Goal: Information Seeking & Learning: Compare options

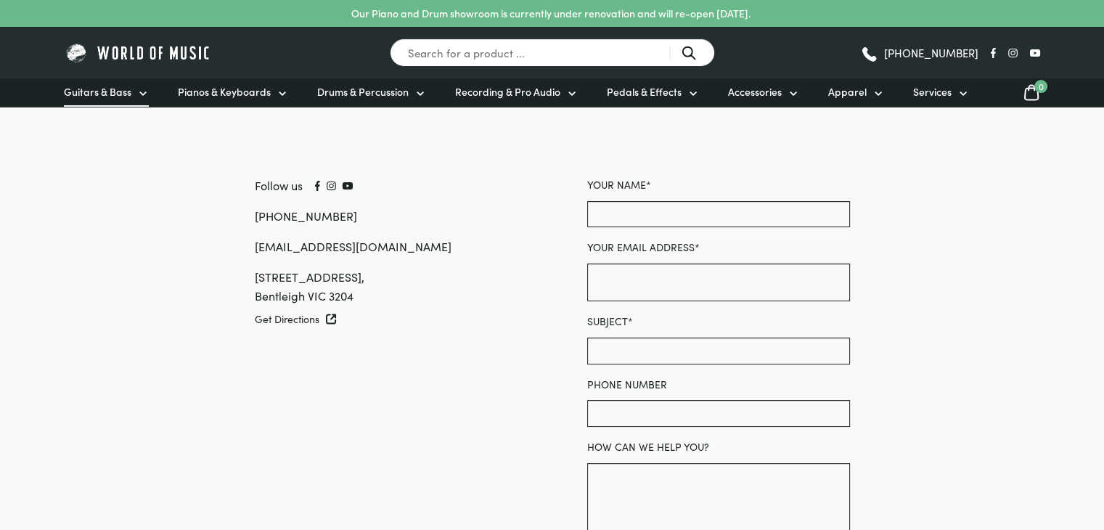
drag, startPoint x: 0, startPoint y: 0, endPoint x: 105, endPoint y: 88, distance: 136.5
click at [105, 88] on span "Guitars & Bass" at bounding box center [98, 91] width 68 height 15
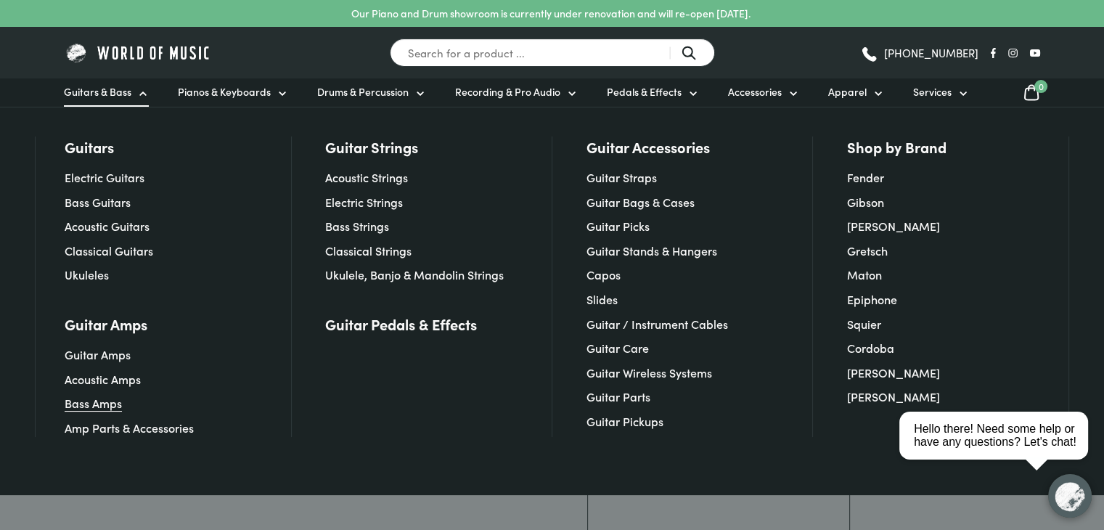
click at [110, 401] on link "Bass Amps" at bounding box center [93, 403] width 57 height 16
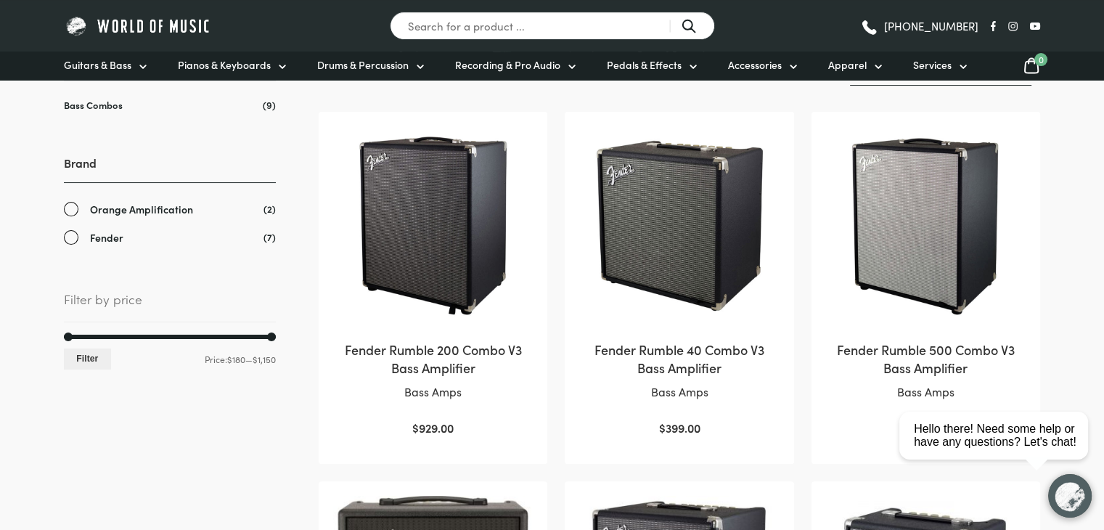
scroll to position [193, 0]
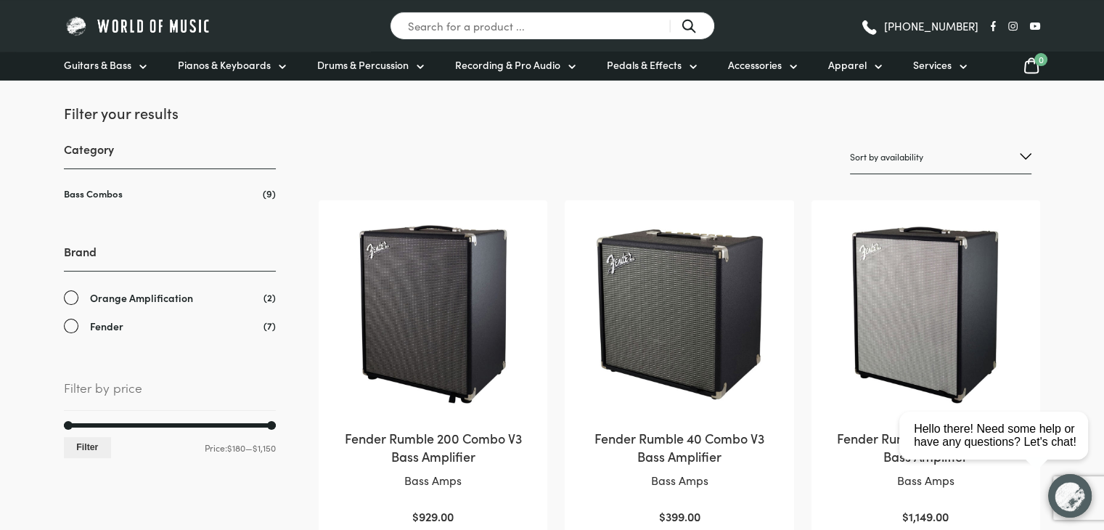
click at [659, 320] on img at bounding box center [679, 315] width 200 height 200
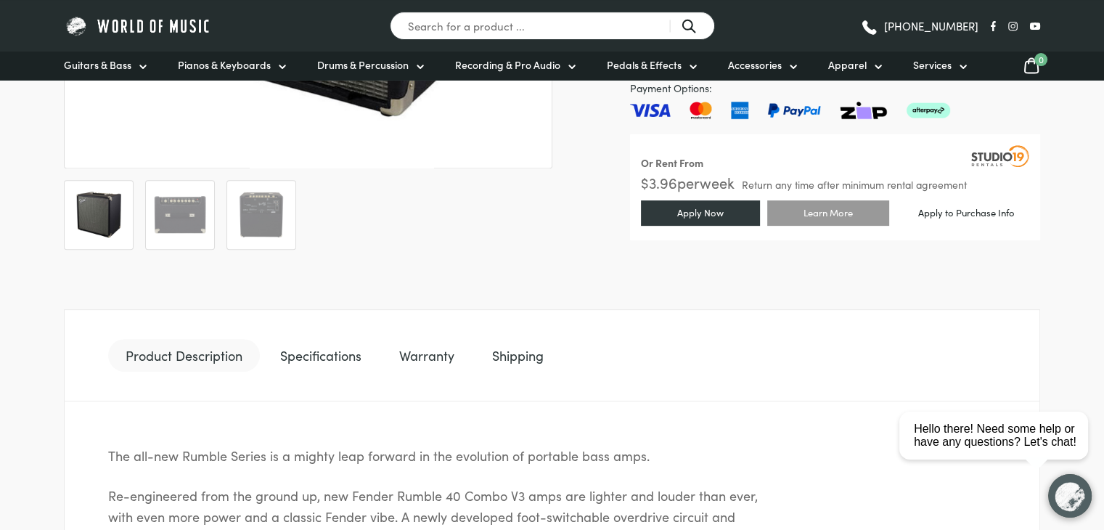
scroll to position [532, 0]
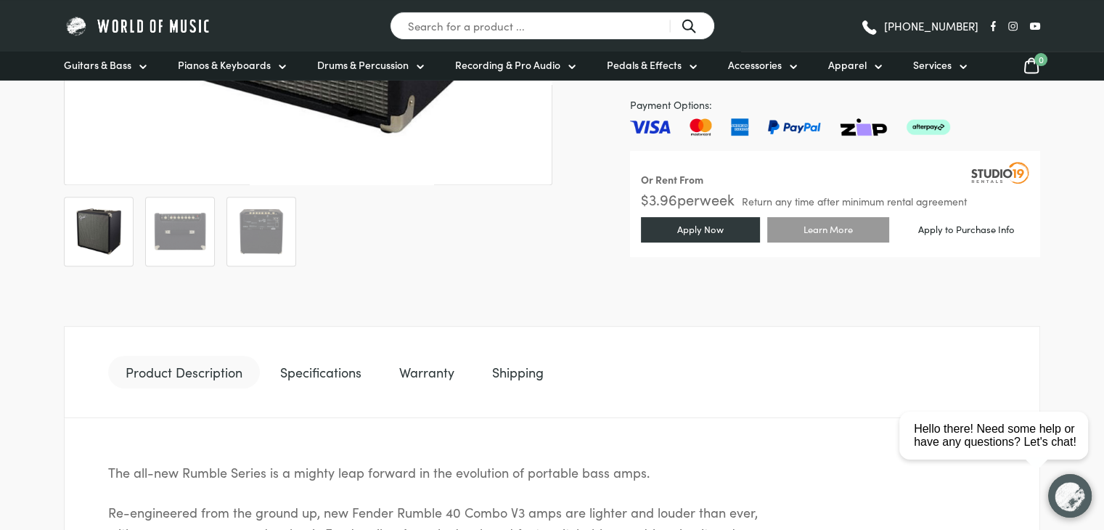
click at [331, 377] on link "Specifications" at bounding box center [321, 372] width 116 height 33
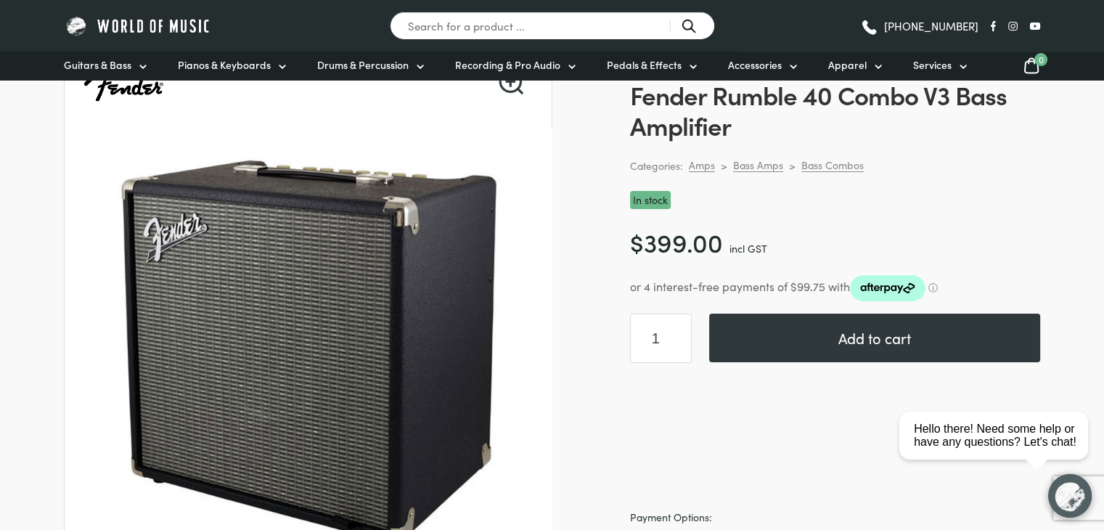
scroll to position [0, 0]
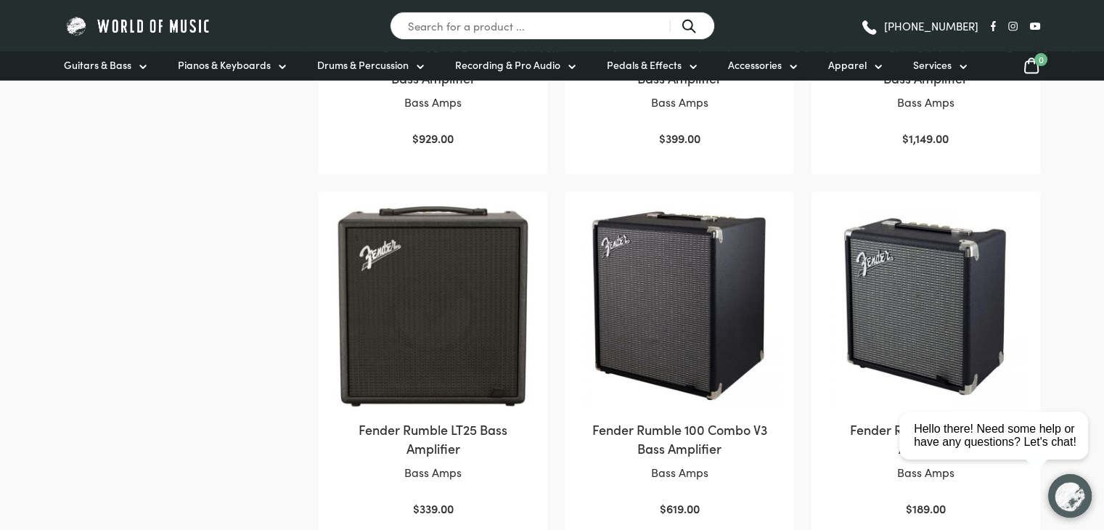
scroll to position [531, 0]
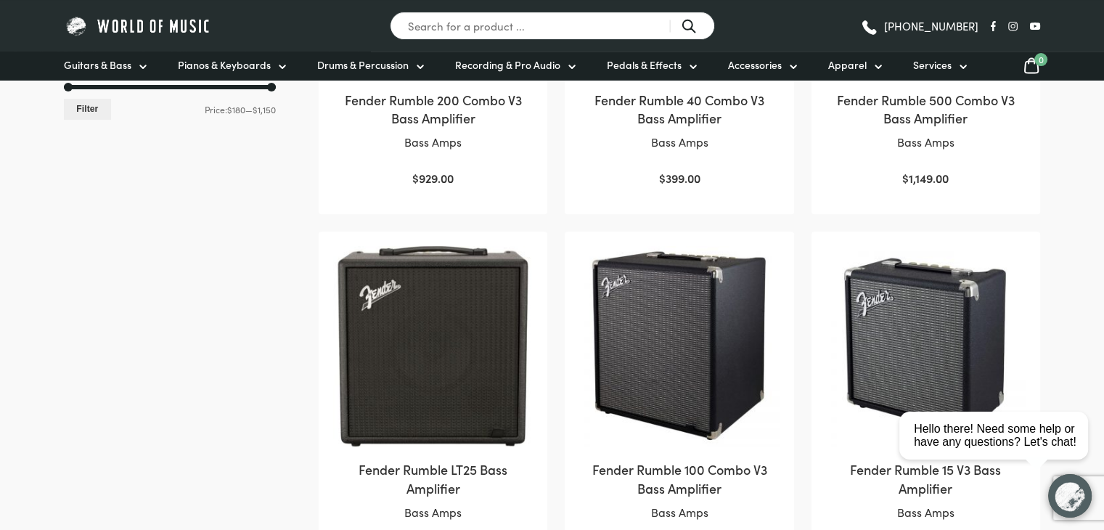
click at [659, 336] on img at bounding box center [679, 346] width 200 height 200
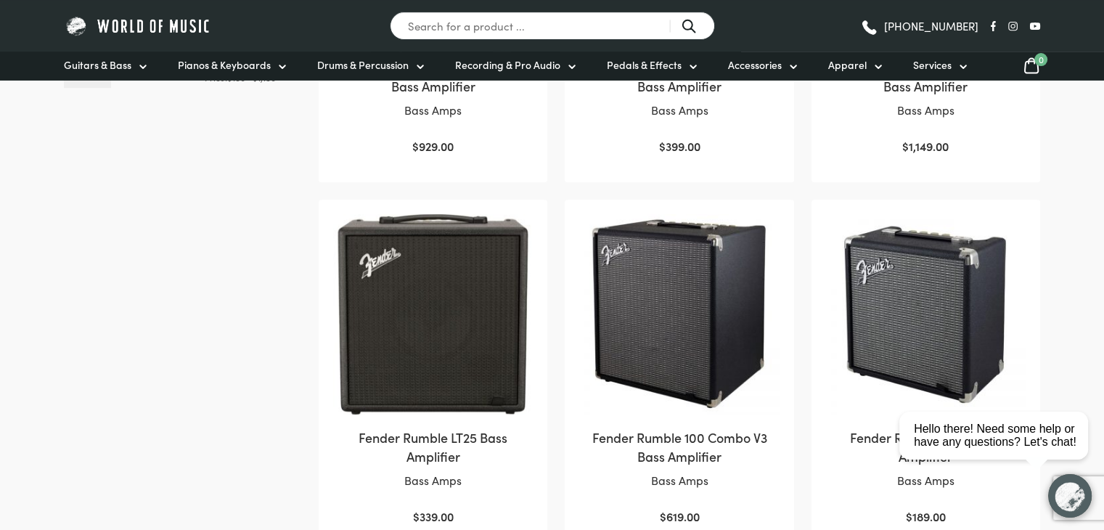
scroll to position [581, 0]
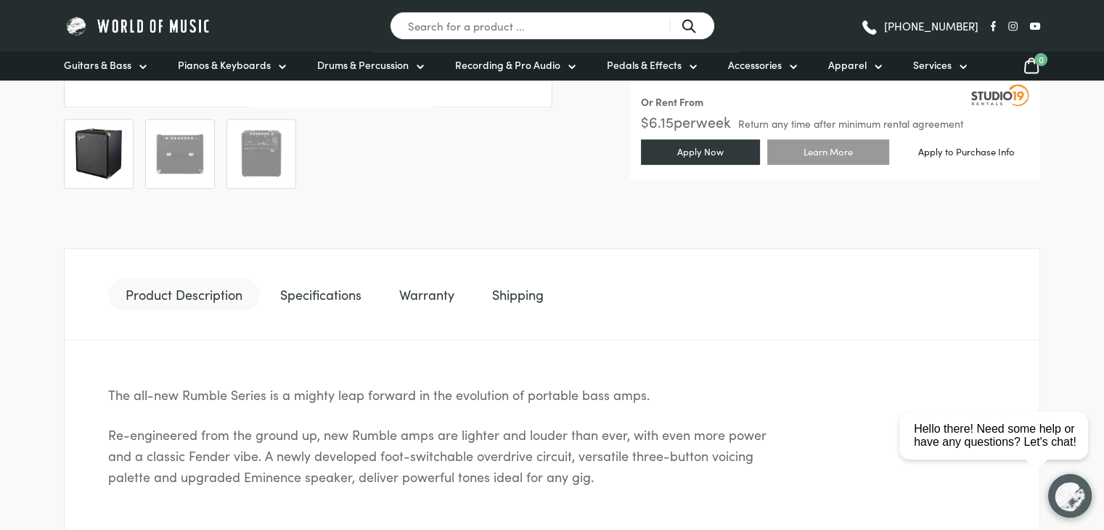
scroll to position [483, 0]
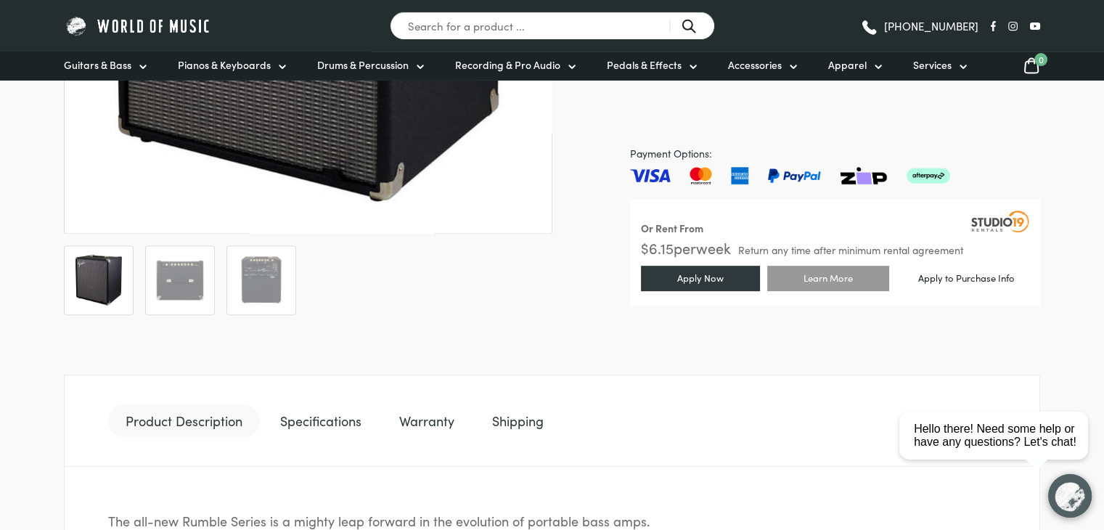
click at [316, 419] on link "Specifications" at bounding box center [321, 420] width 116 height 33
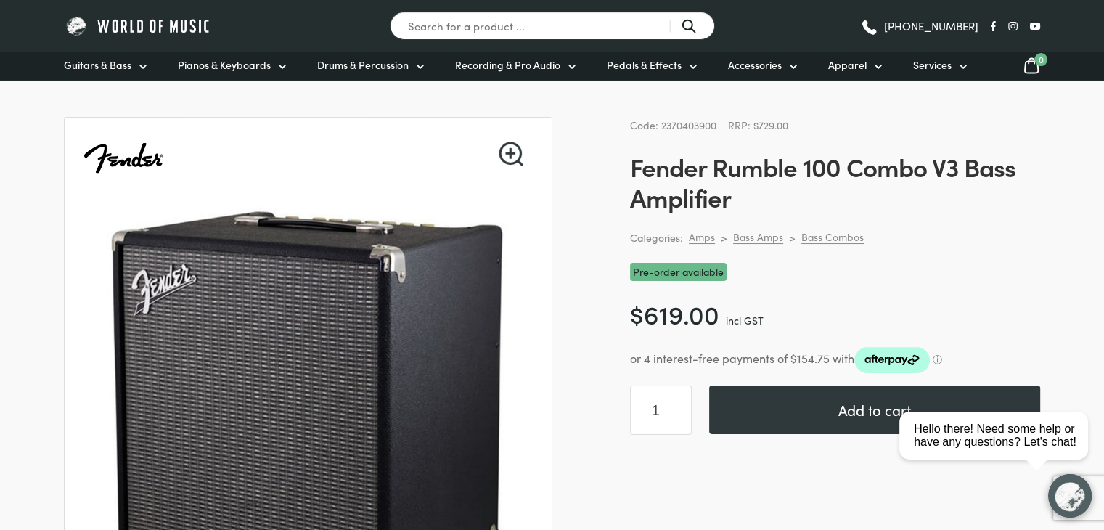
scroll to position [0, 0]
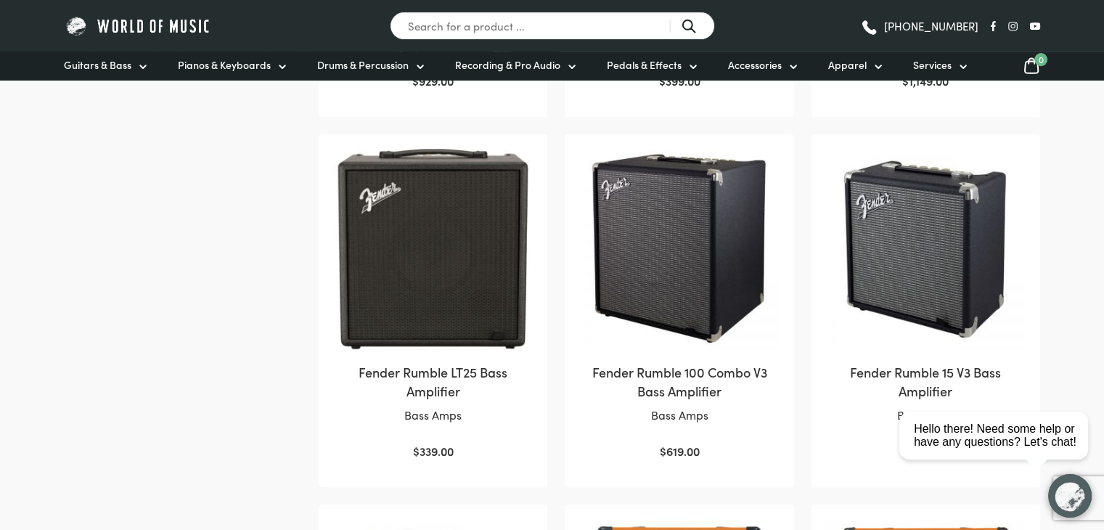
scroll to position [581, 0]
